Goal: Task Accomplishment & Management: Use online tool/utility

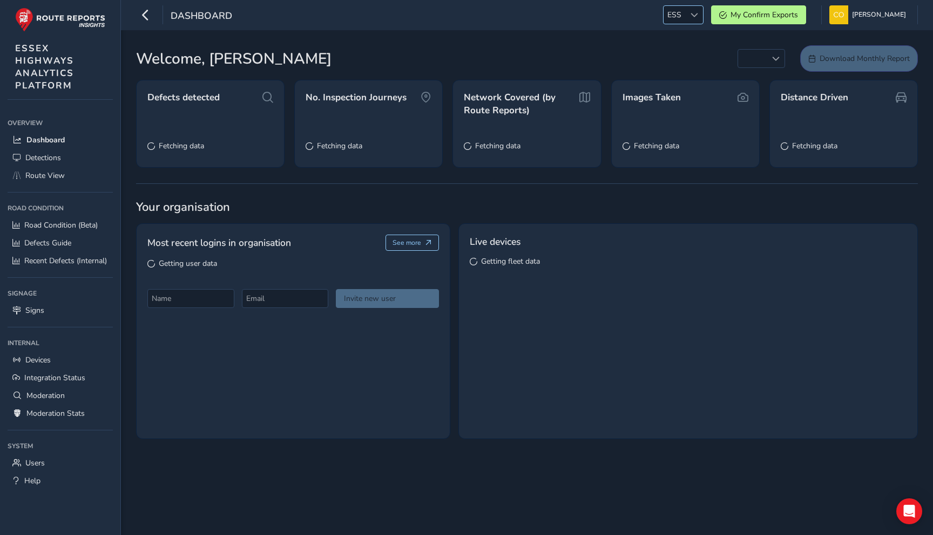
click at [685, 9] on div at bounding box center [694, 15] width 18 height 18
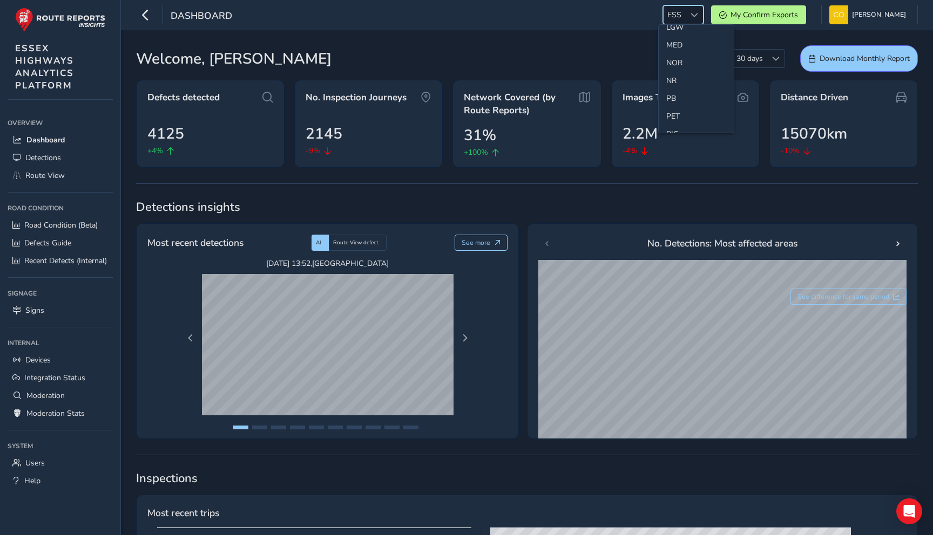
scroll to position [315, 0]
click at [681, 93] on li "NR" at bounding box center [695, 96] width 75 height 18
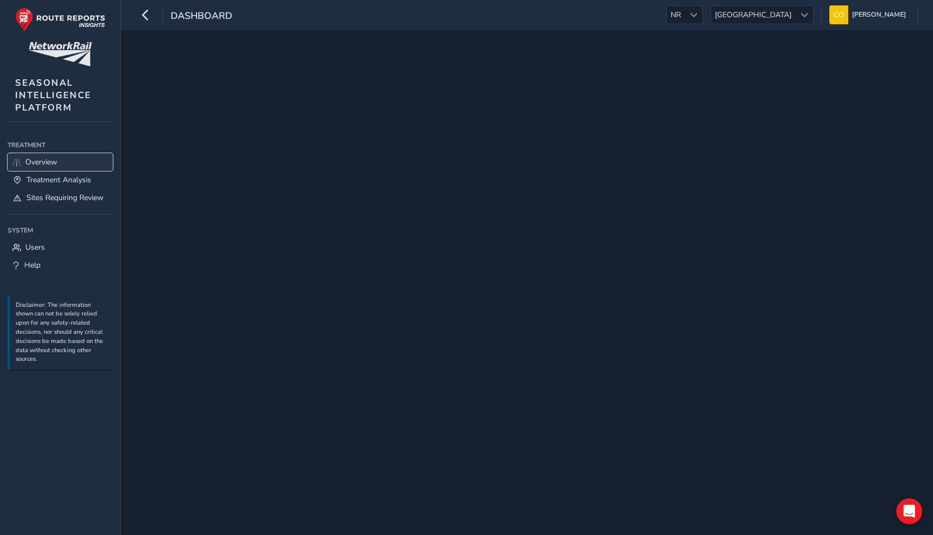
click at [50, 164] on span "Overview" at bounding box center [41, 162] width 32 height 10
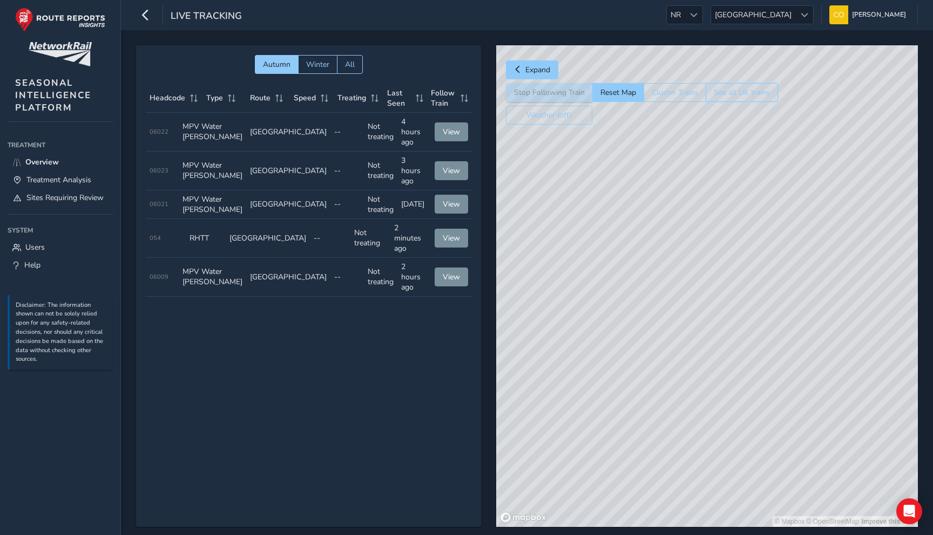
click at [733, 97] on button "See all UK trains" at bounding box center [741, 92] width 72 height 19
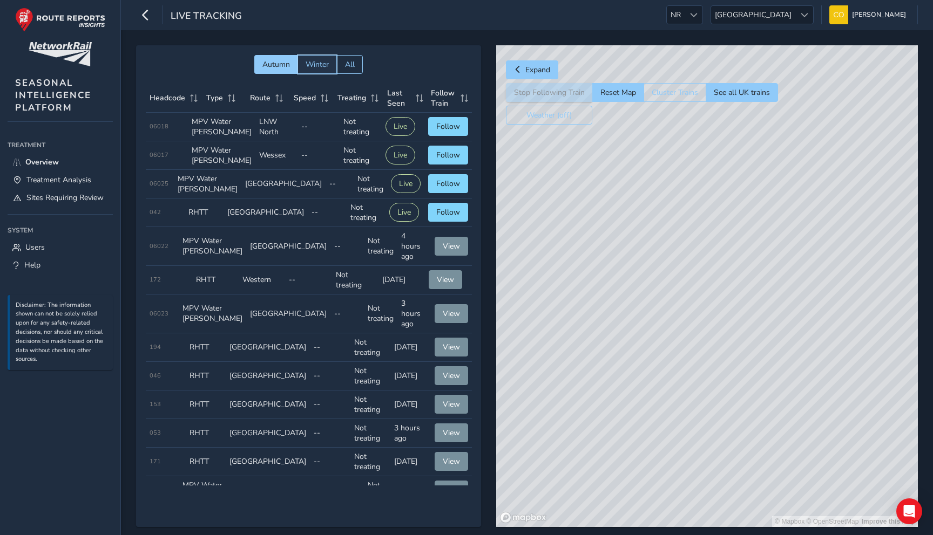
click at [314, 65] on span "Winter" at bounding box center [316, 64] width 23 height 10
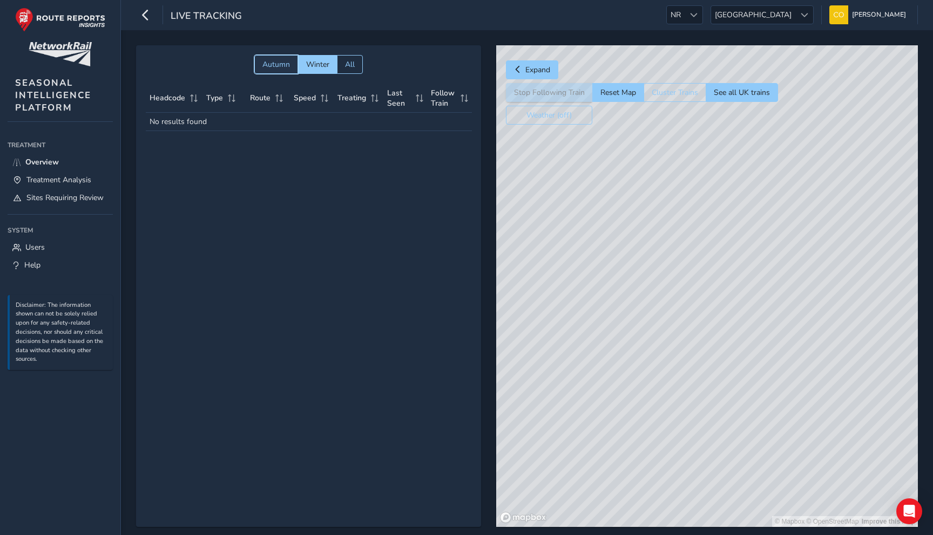
click at [275, 67] on span "Autumn" at bounding box center [276, 64] width 28 height 10
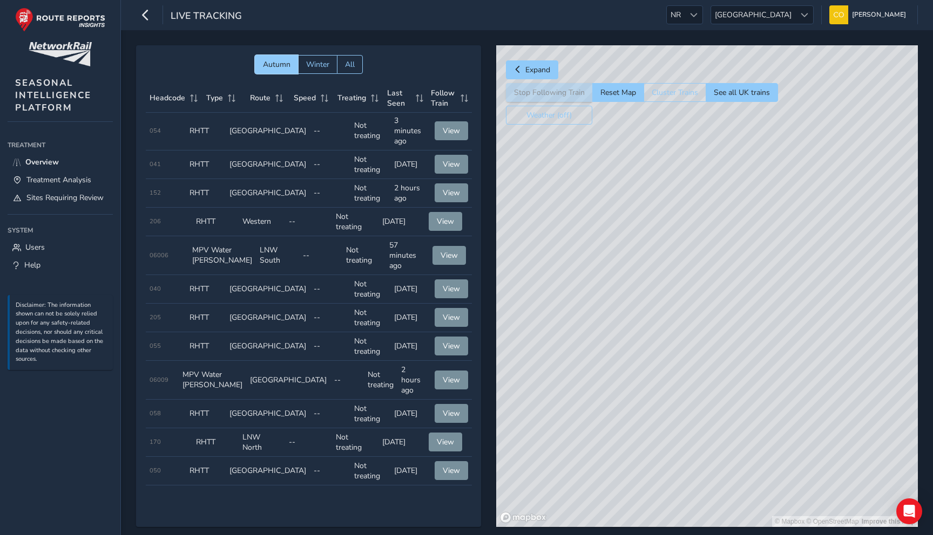
scroll to position [1577, 0]
click at [779, 15] on span "[GEOGRAPHIC_DATA]" at bounding box center [753, 15] width 84 height 18
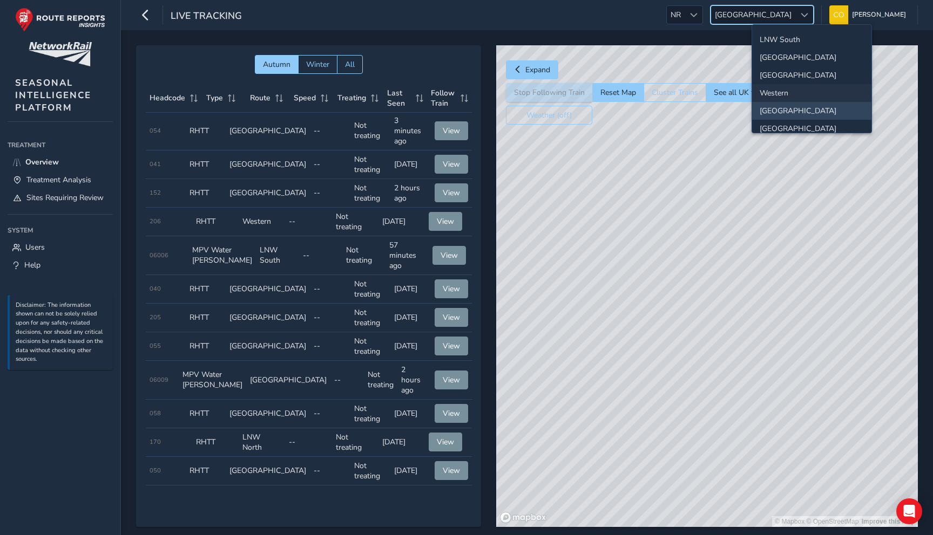
scroll to position [0, 0]
click at [780, 53] on li "Wessex" at bounding box center [811, 55] width 119 height 18
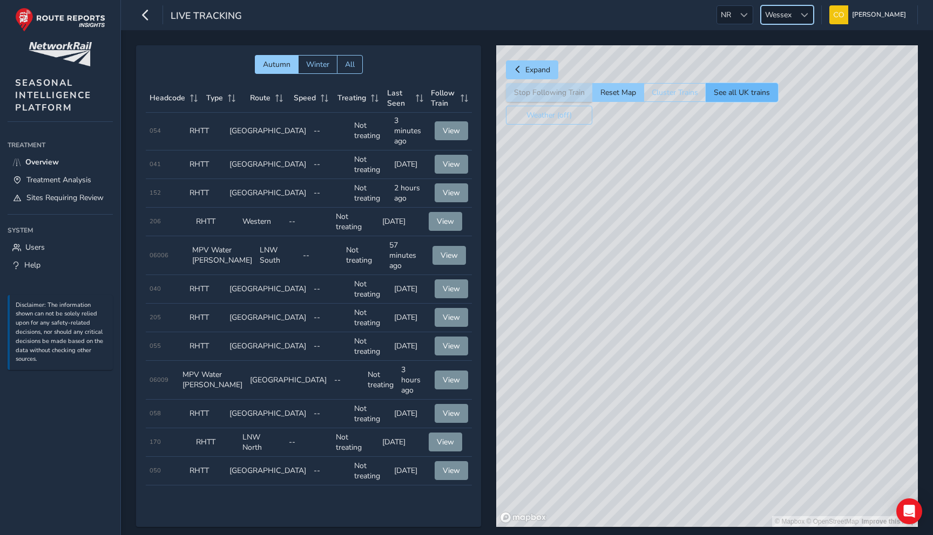
click at [724, 90] on button "See all UK trains" at bounding box center [741, 92] width 72 height 19
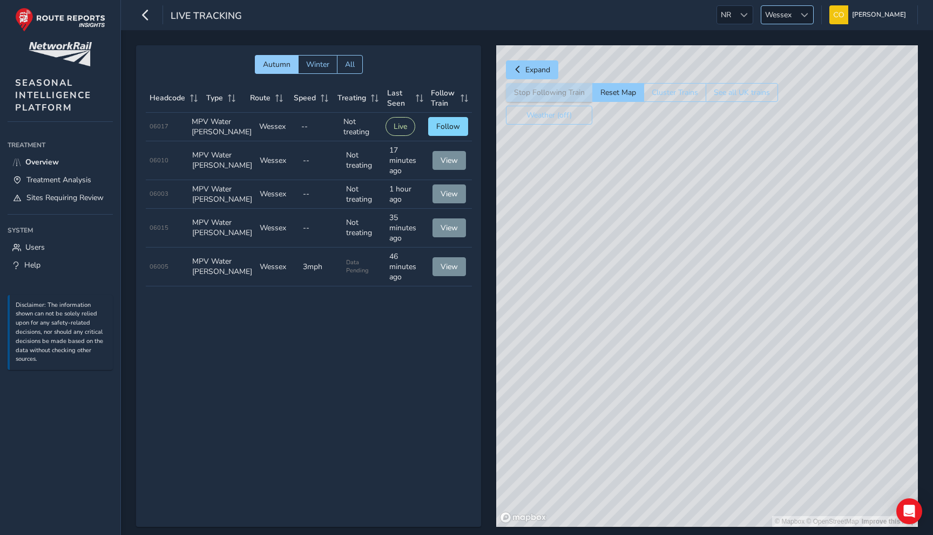
click at [767, 8] on span "Wessex" at bounding box center [778, 15] width 34 height 18
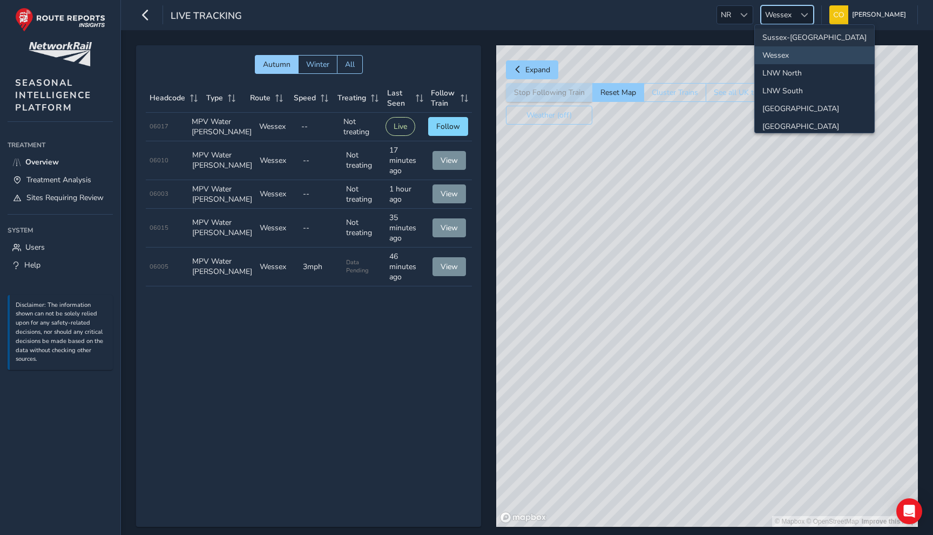
click at [779, 42] on li "Sussex-[GEOGRAPHIC_DATA]" at bounding box center [814, 38] width 119 height 18
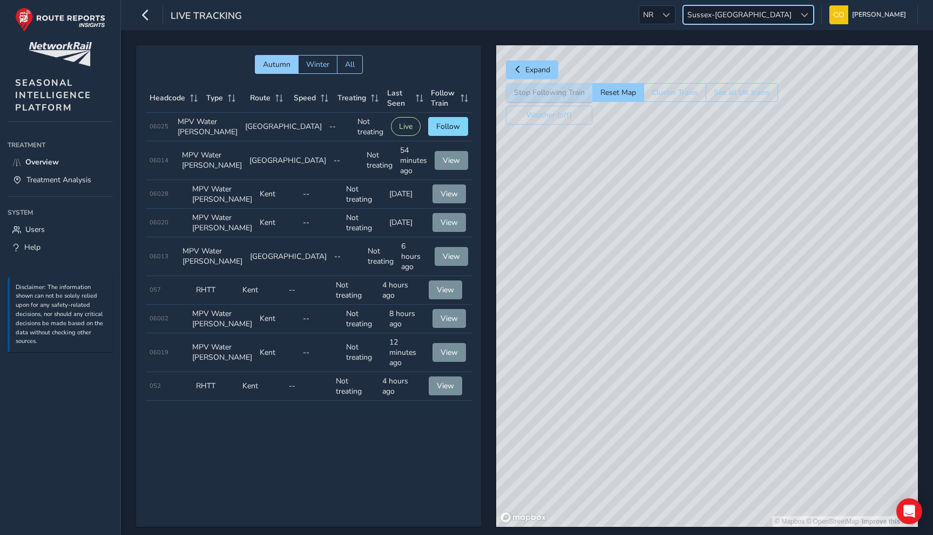
click at [770, 17] on span "Sussex-[GEOGRAPHIC_DATA]" at bounding box center [739, 15] width 112 height 18
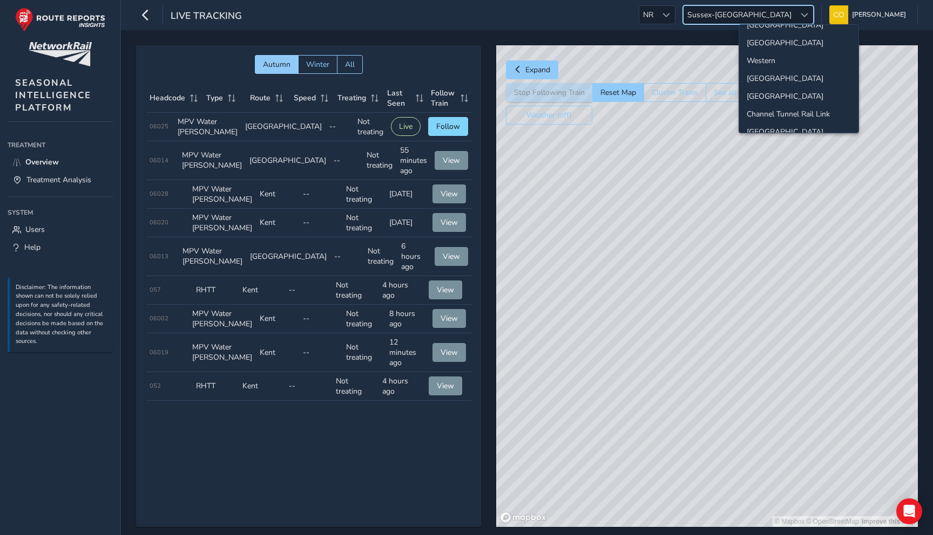
scroll to position [113, 0]
click at [804, 72] on li "[GEOGRAPHIC_DATA]" at bounding box center [798, 67] width 119 height 18
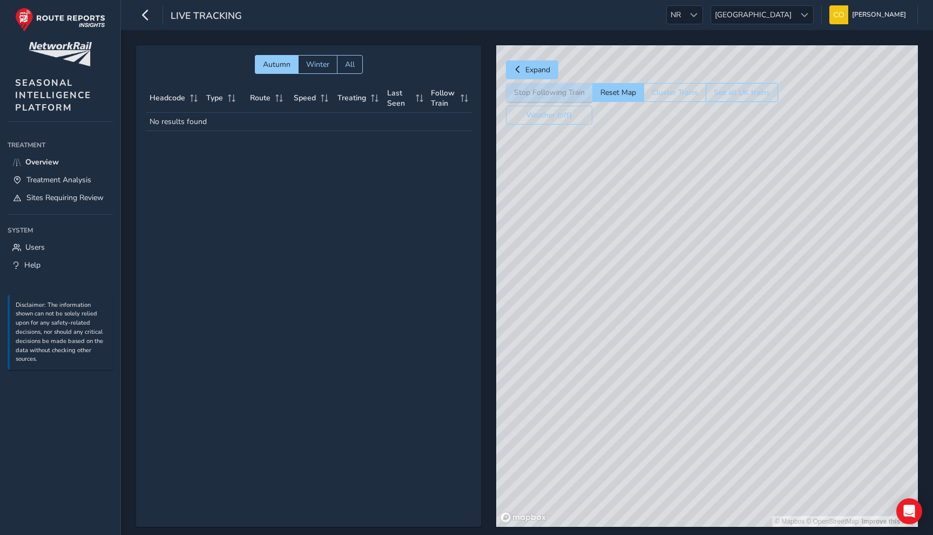
click at [751, 88] on button "See all UK trains" at bounding box center [741, 92] width 72 height 19
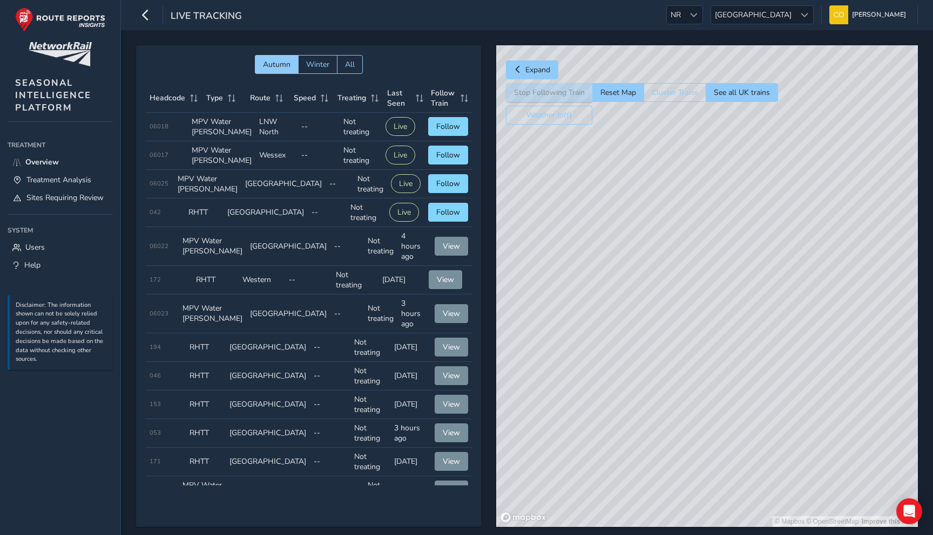
click at [821, 358] on div "© Mapbox © OpenStreetMap Improve this map" at bounding box center [707, 286] width 422 height 482
click at [648, 16] on div "Live Tracking NR NR Anglia Anglia [PERSON_NAME] Colour Scheme: Dark Dim Light L…" at bounding box center [527, 15] width 812 height 30
click at [684, 6] on span "NR" at bounding box center [676, 15] width 18 height 18
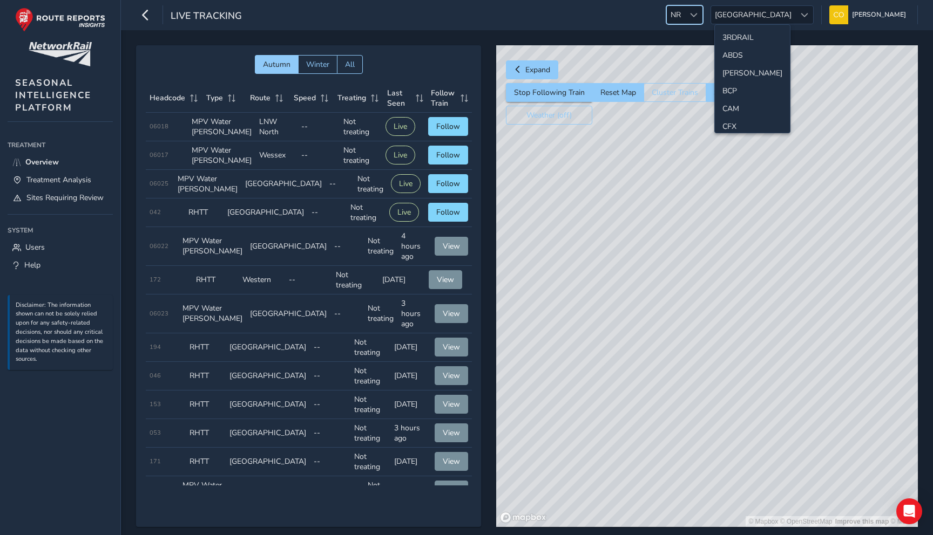
scroll to position [288, 0]
click at [732, 52] on li "LAN" at bounding box center [752, 53] width 75 height 18
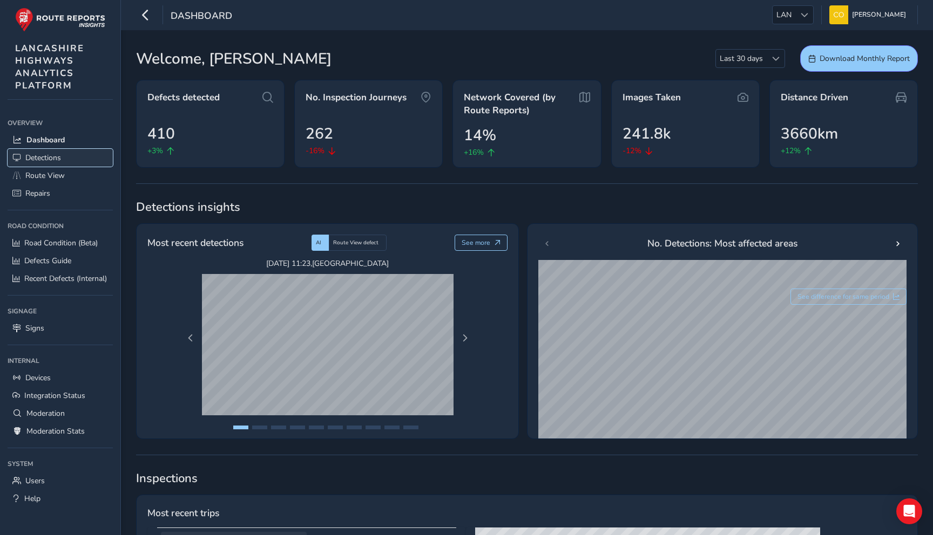
click at [60, 153] on span "Detections" at bounding box center [43, 158] width 36 height 10
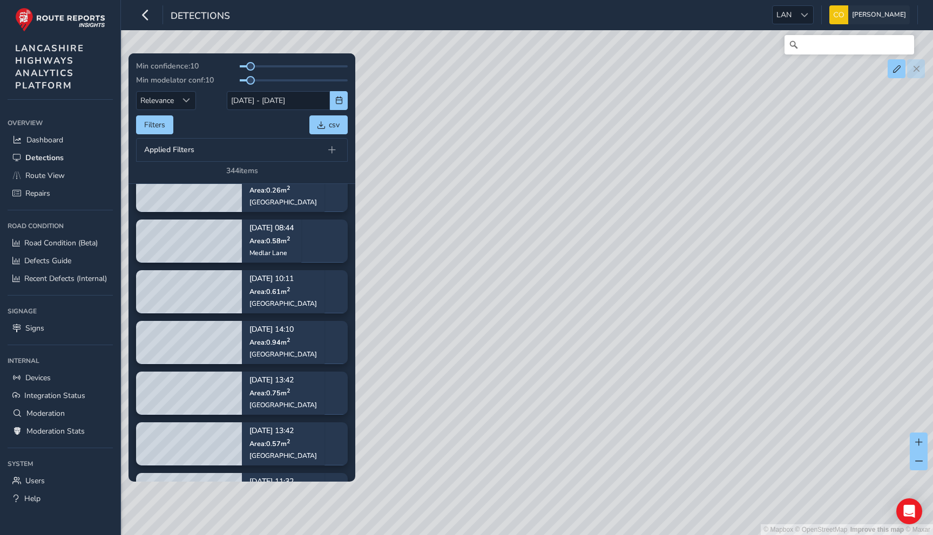
scroll to position [277, 0]
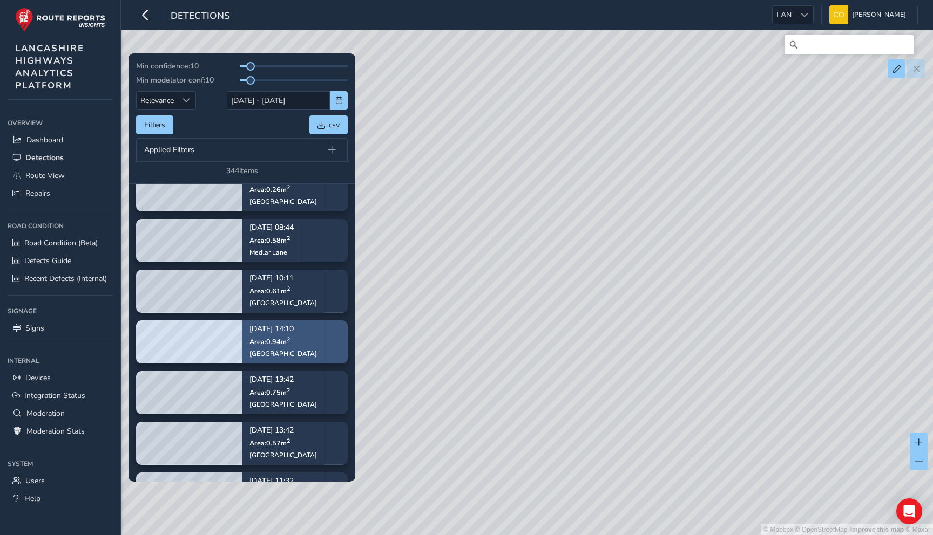
click at [282, 335] on div "[DATE] 14:10 Area: 0.94 m [STREET_ADDRESS]" at bounding box center [282, 341] width 67 height 47
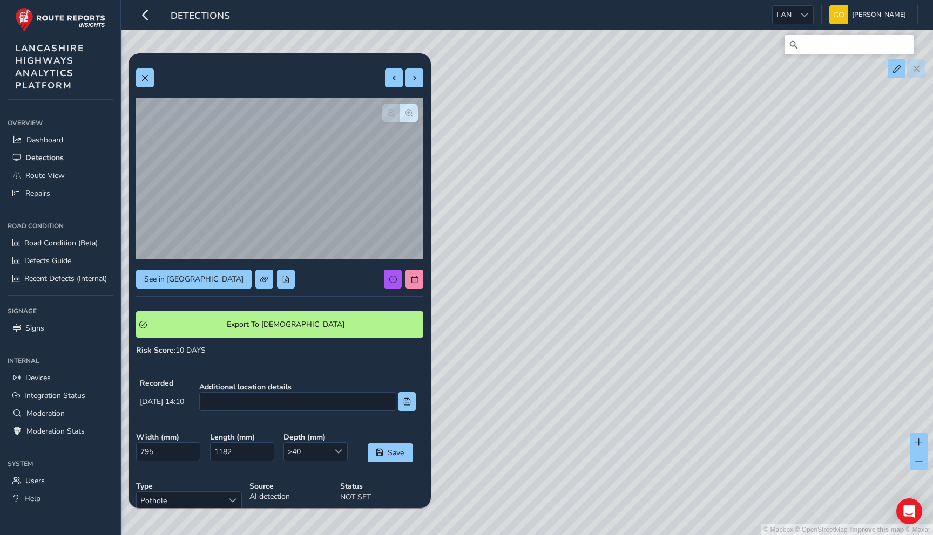
type input "317"
type input "491"
type input "841"
type input "1274"
type input "218"
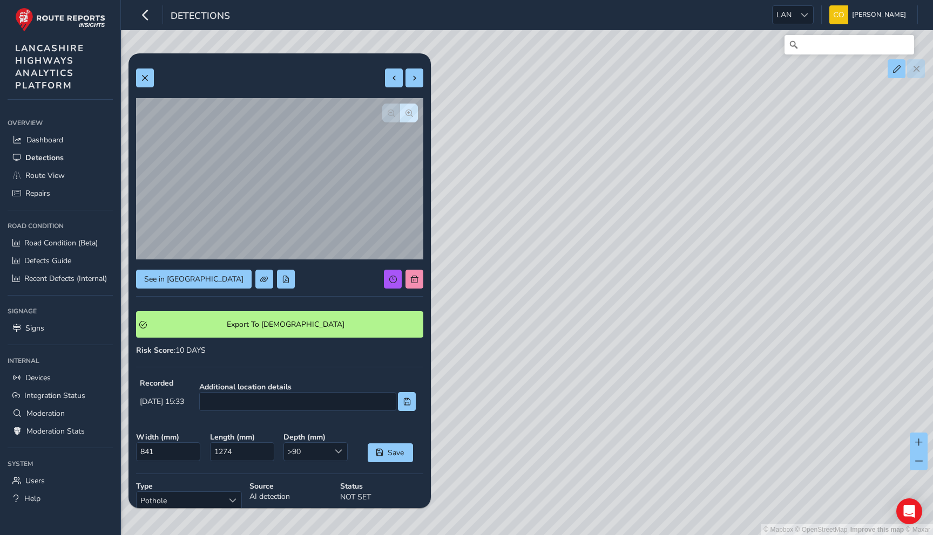
type input "241"
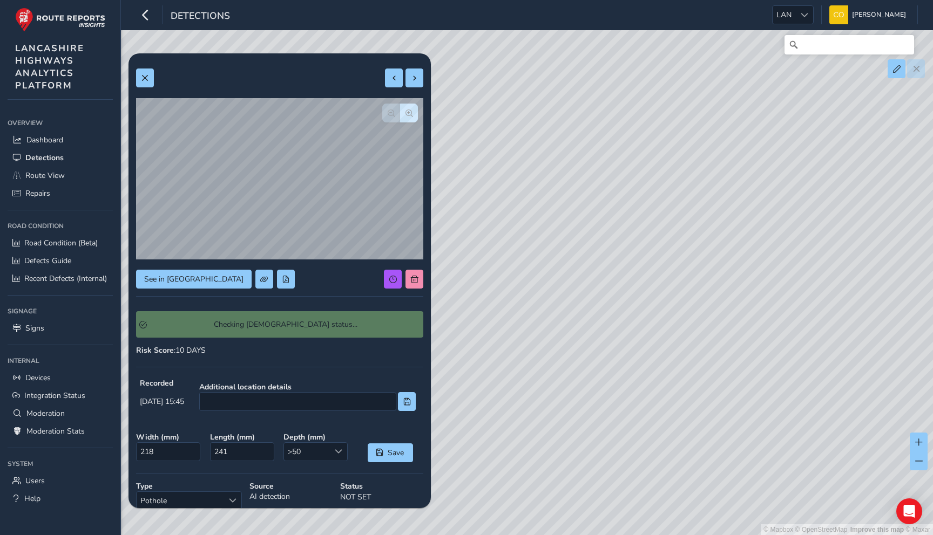
type input "806"
type input "1330"
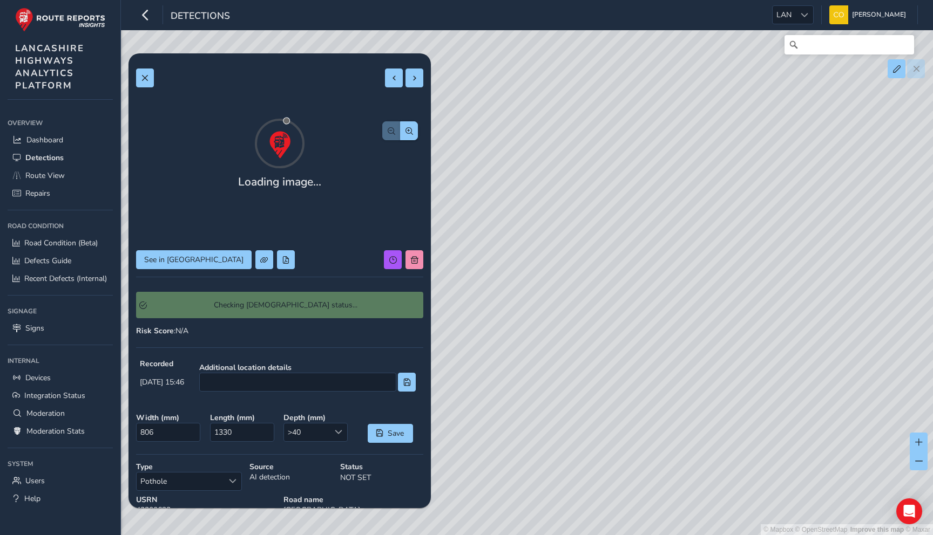
type input "337"
type input "490"
type input "238"
type input "258"
type input "250"
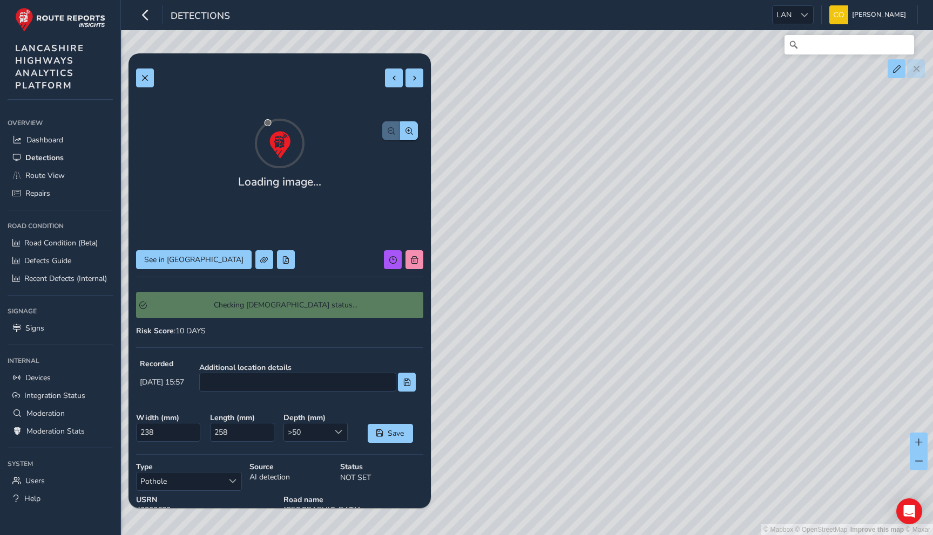
type input "549"
type input "496"
type input "1560"
type input "403"
type input "1124"
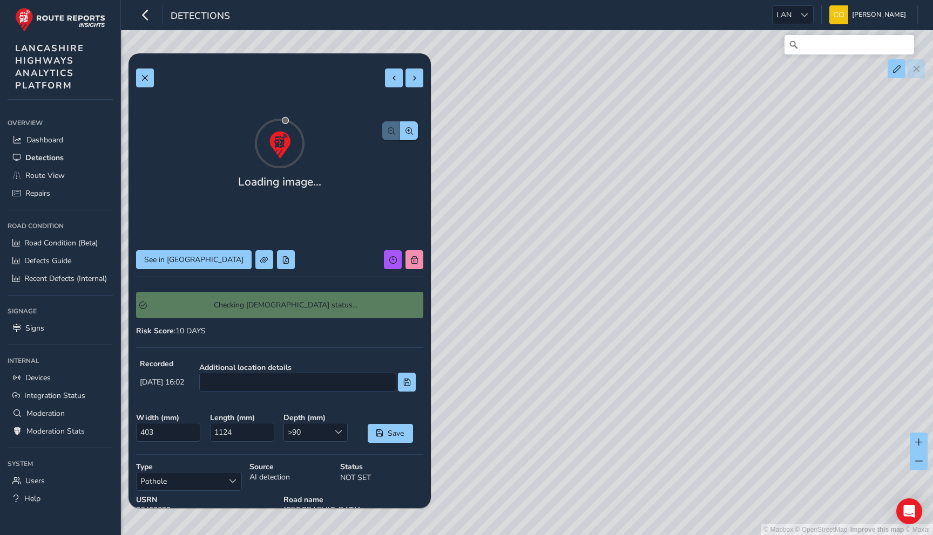
type input "262"
type input "594"
type input "434"
type input "667"
type input "204"
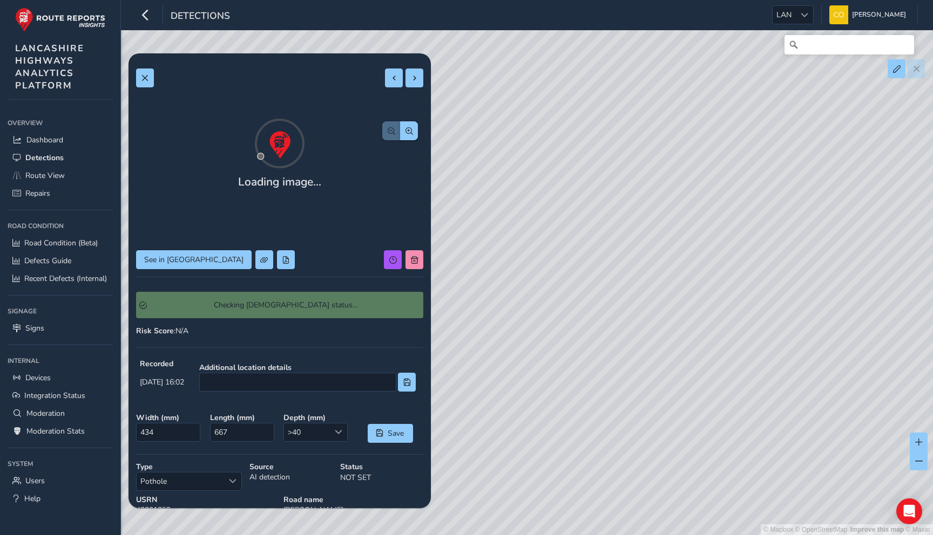
type input "400"
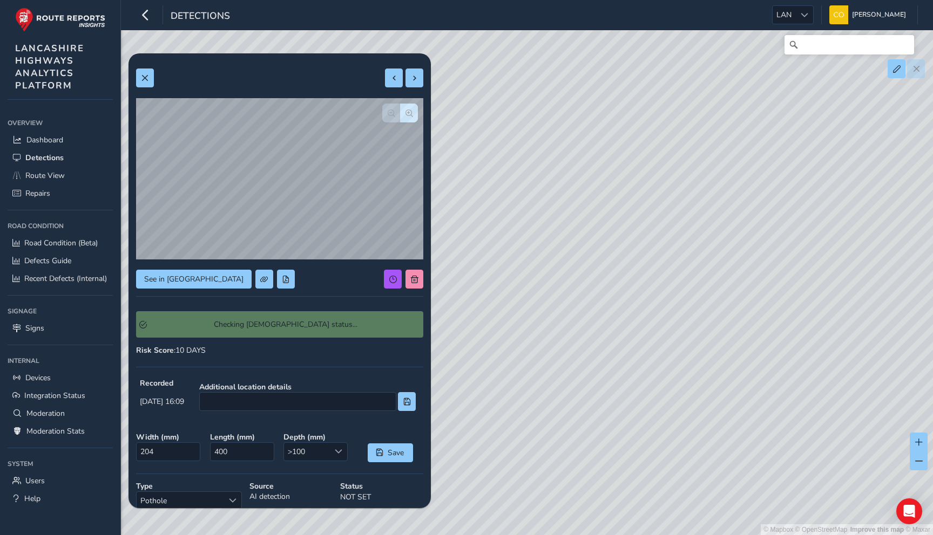
type input "725"
type input "2484"
type input "321"
type input "479"
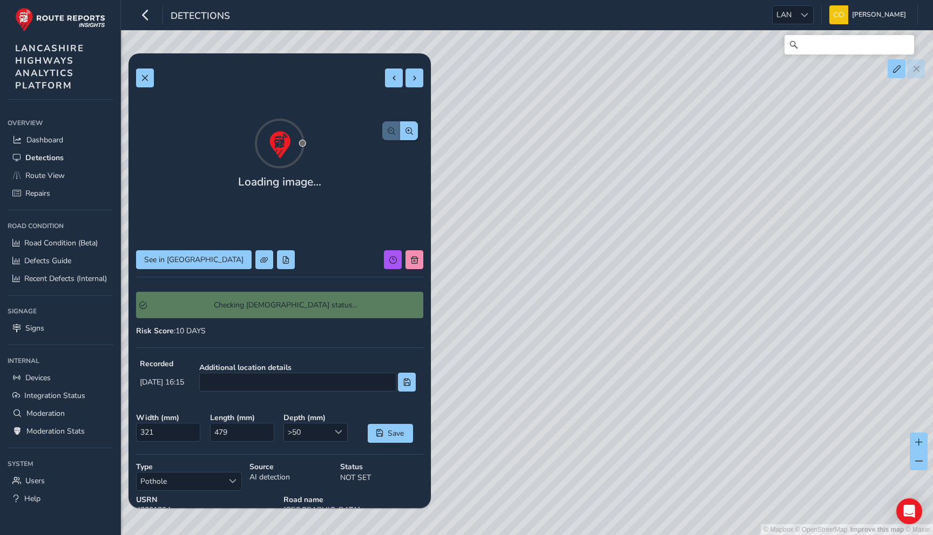
type input "211"
type input "306"
type input "517"
type input "665"
type input "423"
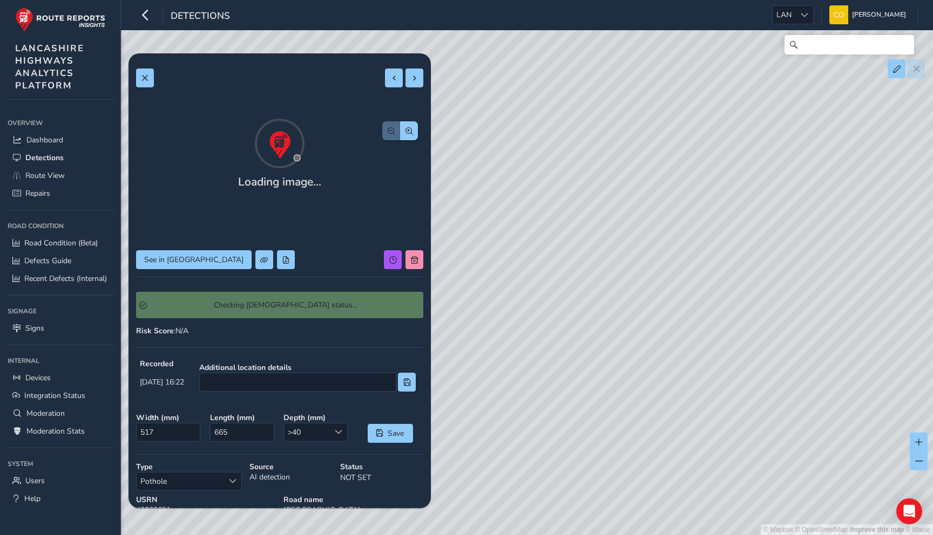
type input "408"
type input "195"
type input "287"
type input "452"
type input "681"
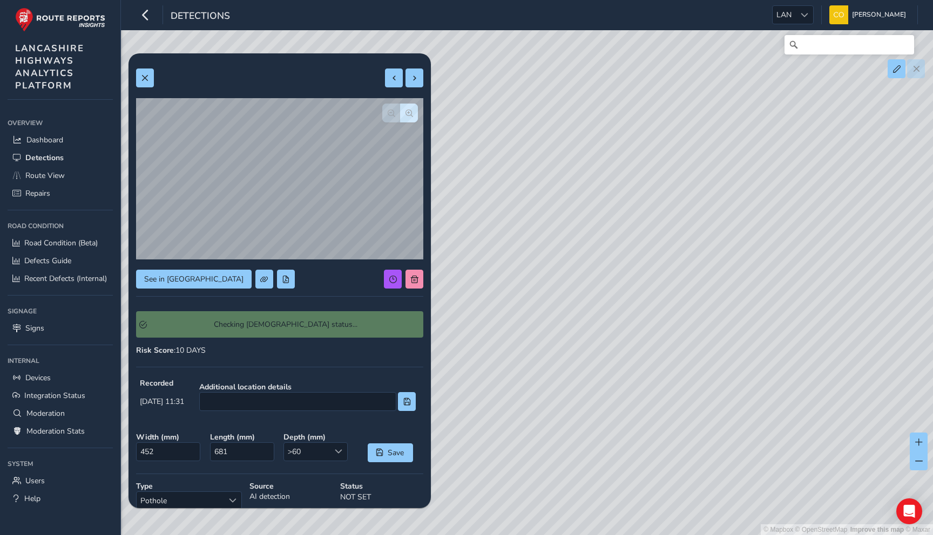
type input "178"
type input "262"
type input "737"
type input "1365"
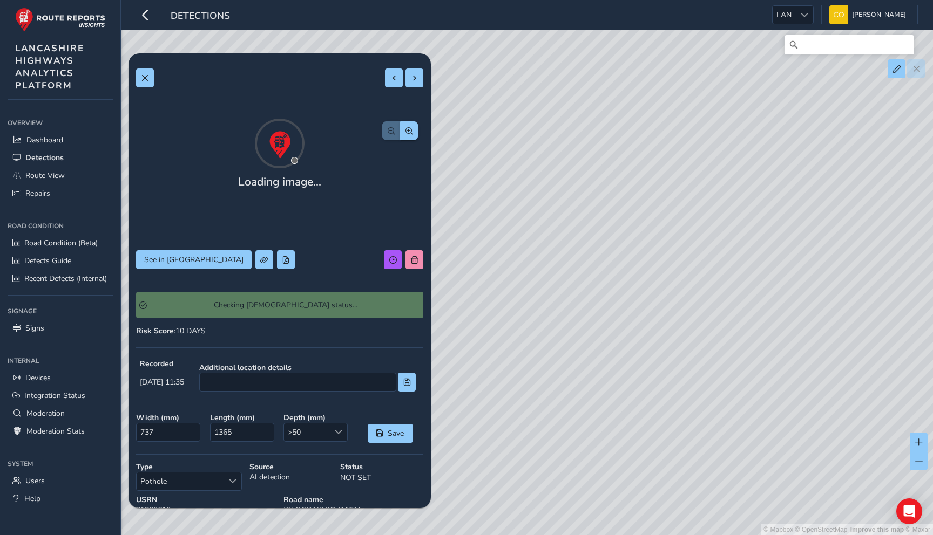
type input "335"
type input "419"
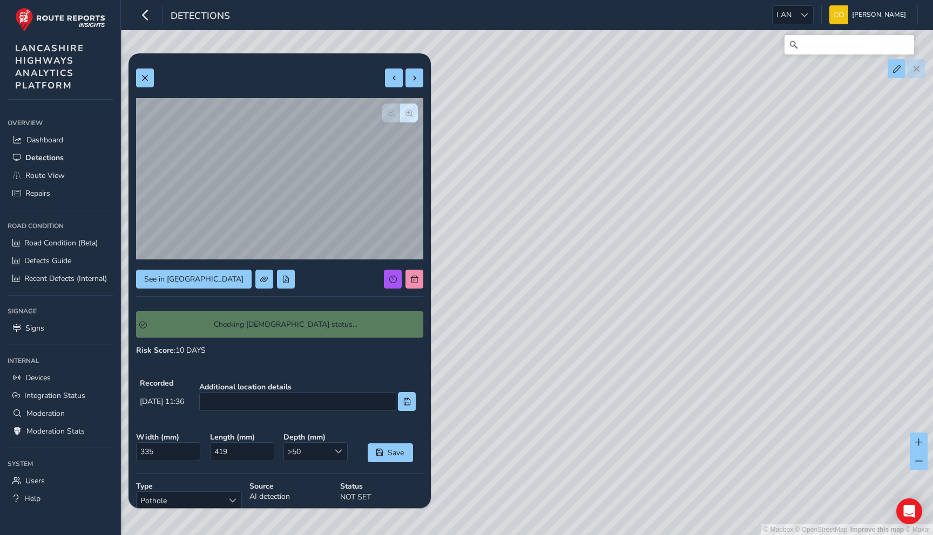
type input "720"
type input "1302"
